Goal: Task Accomplishment & Management: Manage account settings

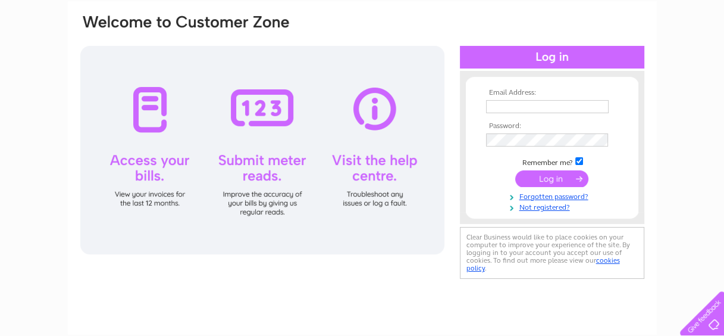
scroll to position [59, 0]
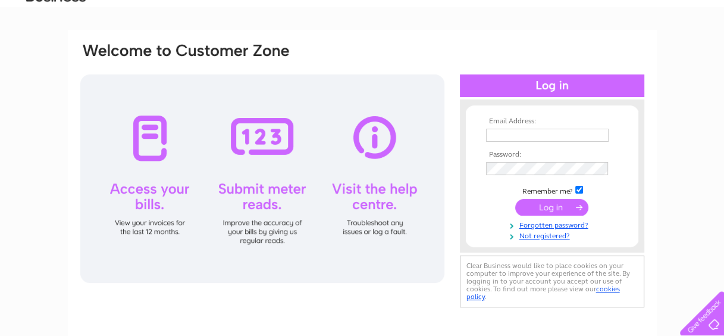
click at [500, 133] on input "text" at bounding box center [547, 135] width 123 height 13
type input "johnandjeanoliver@hotmail.co.uk"
drag, startPoint x: 557, startPoint y: 207, endPoint x: 550, endPoint y: 203, distance: 8.0
click at [556, 207] on input "submit" at bounding box center [551, 207] width 73 height 17
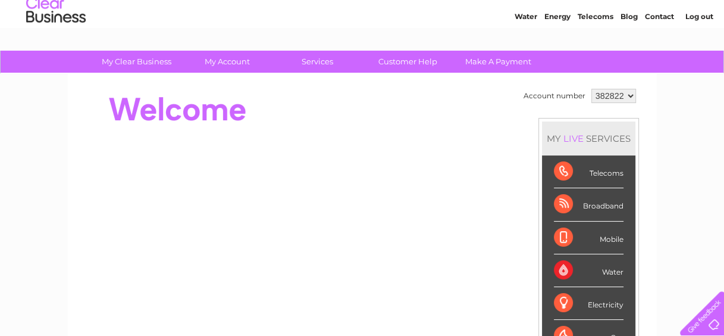
scroll to position [59, 0]
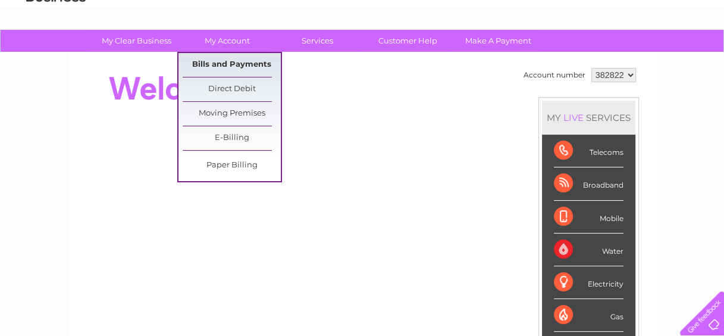
click at [230, 62] on link "Bills and Payments" at bounding box center [232, 65] width 98 height 24
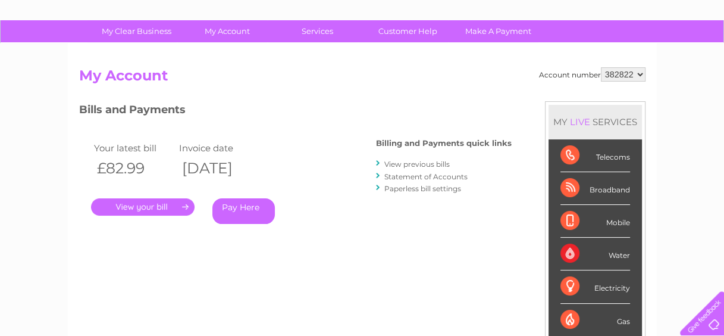
scroll to position [119, 0]
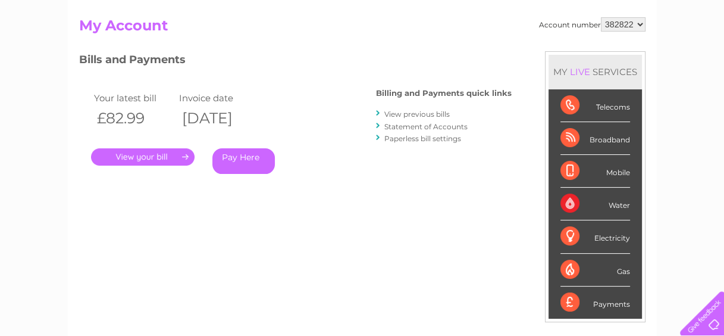
click at [150, 155] on link "." at bounding box center [143, 156] width 104 height 17
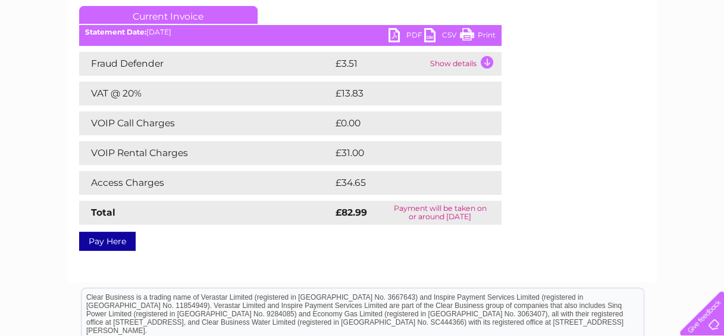
scroll to position [178, 0]
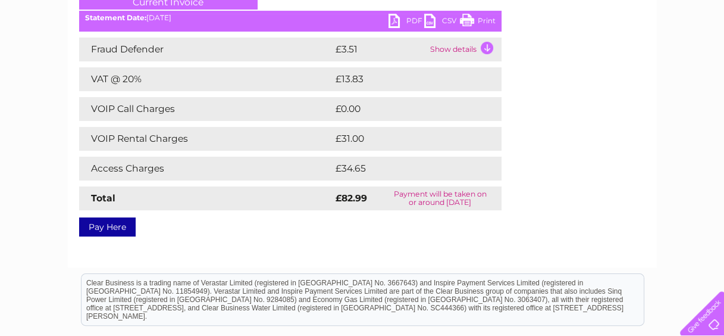
drag, startPoint x: 465, startPoint y: 19, endPoint x: 89, endPoint y: 0, distance: 375.9
click at [465, 19] on link "Print" at bounding box center [478, 22] width 36 height 17
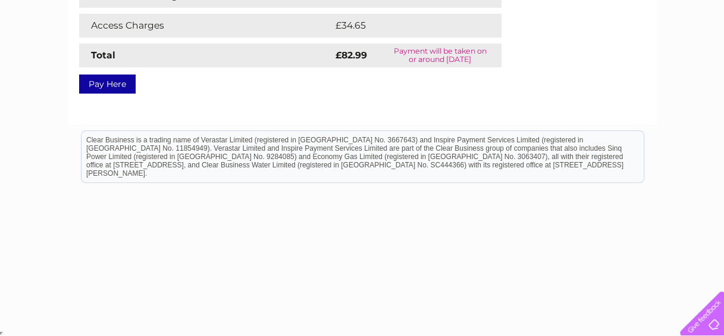
scroll to position [322, 0]
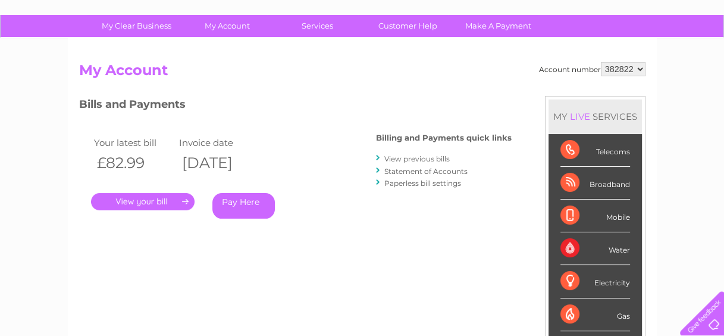
scroll to position [59, 0]
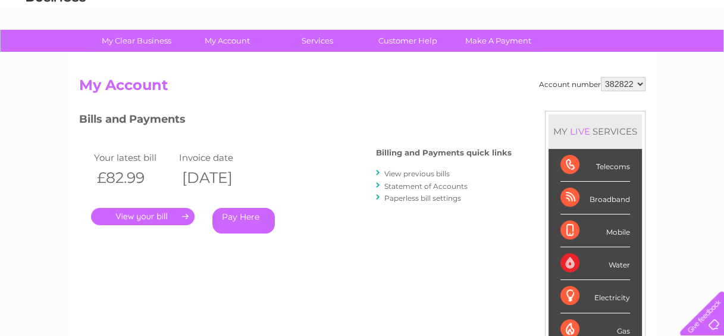
click at [411, 171] on link "View previous bills" at bounding box center [416, 173] width 65 height 9
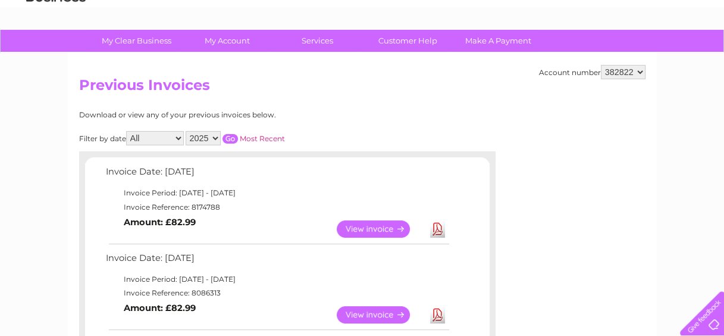
scroll to position [119, 0]
